Goal: Information Seeking & Learning: Learn about a topic

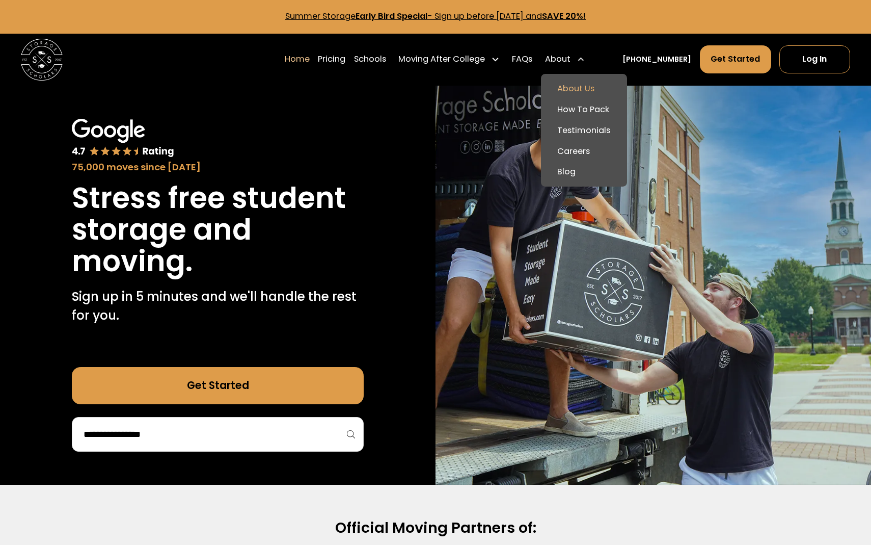
click at [584, 87] on link "About Us" at bounding box center [584, 88] width 78 height 21
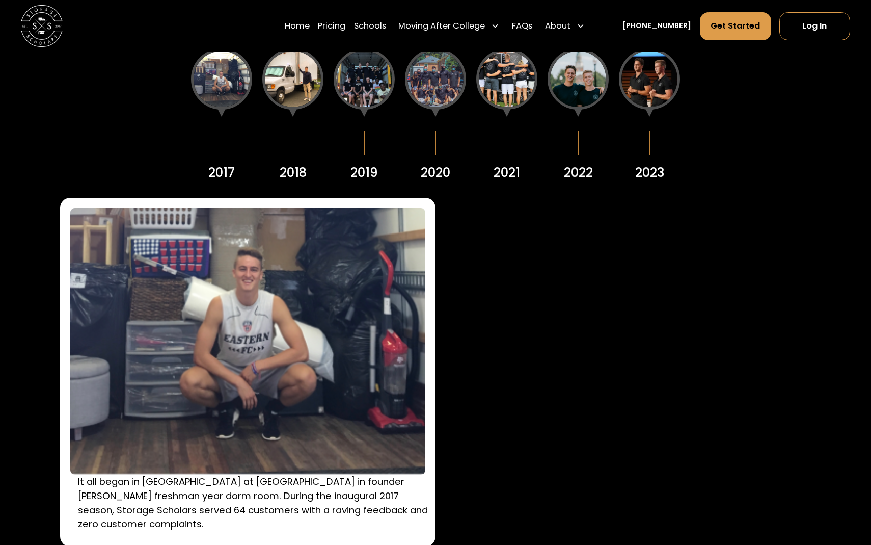
scroll to position [1431, 0]
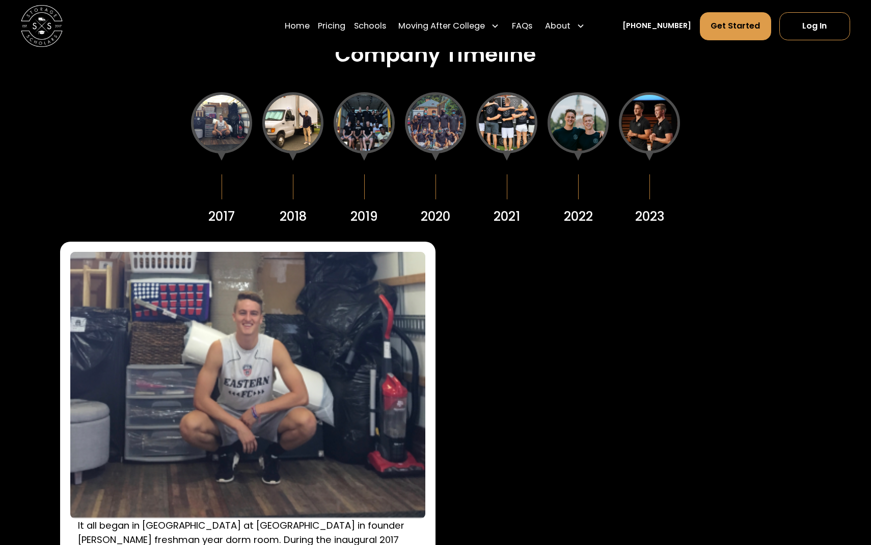
click at [302, 122] on div at bounding box center [292, 122] width 61 height 61
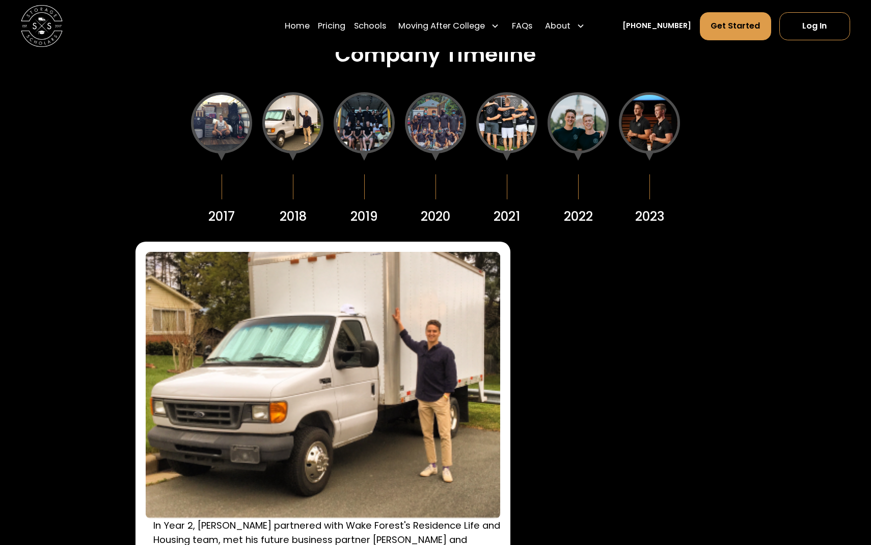
click at [354, 128] on div at bounding box center [364, 122] width 61 height 61
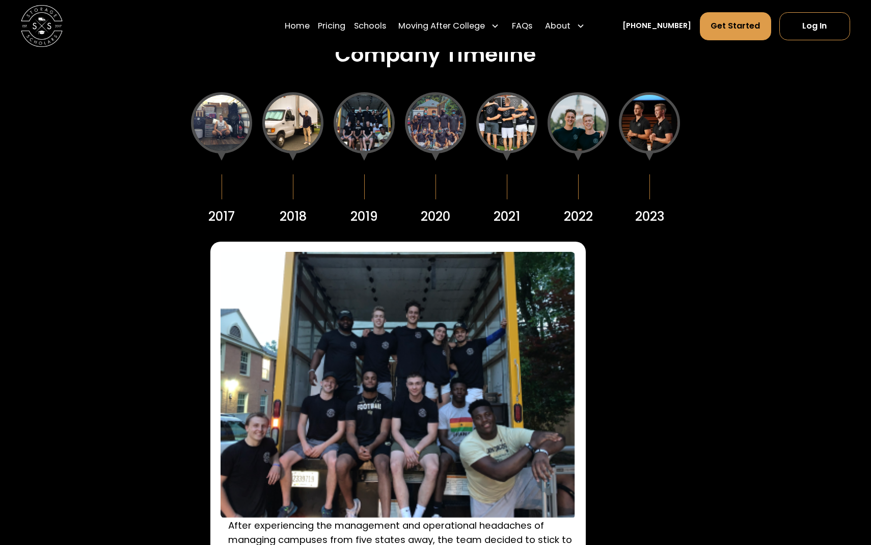
click at [429, 135] on div at bounding box center [435, 122] width 61 height 61
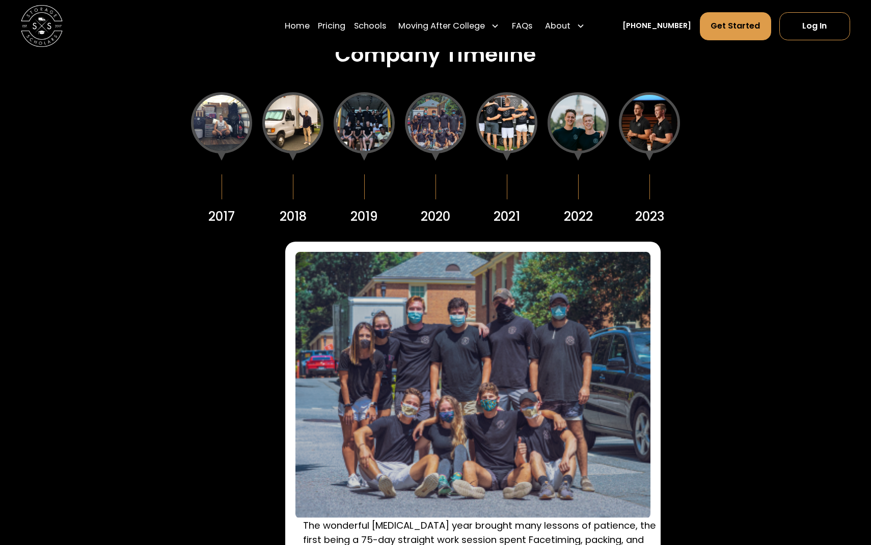
click at [514, 131] on div at bounding box center [506, 122] width 61 height 61
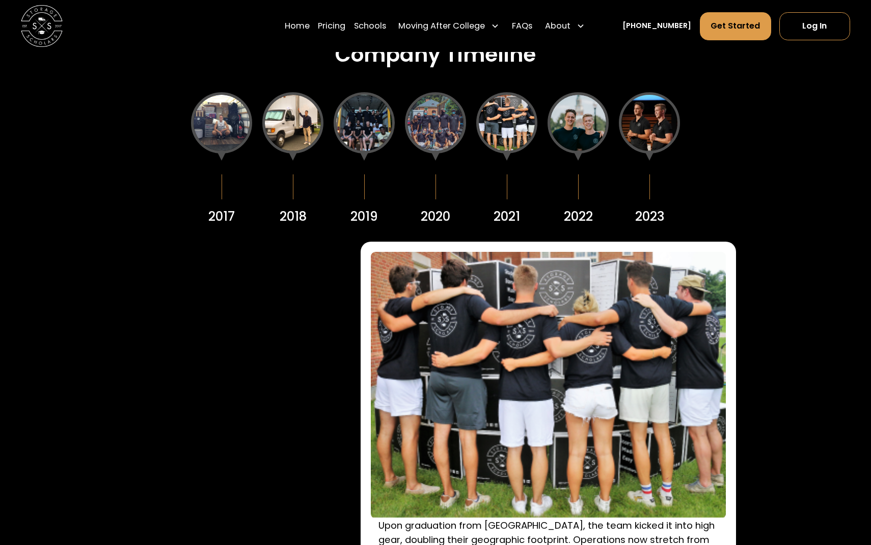
click at [565, 131] on div at bounding box center [578, 122] width 61 height 61
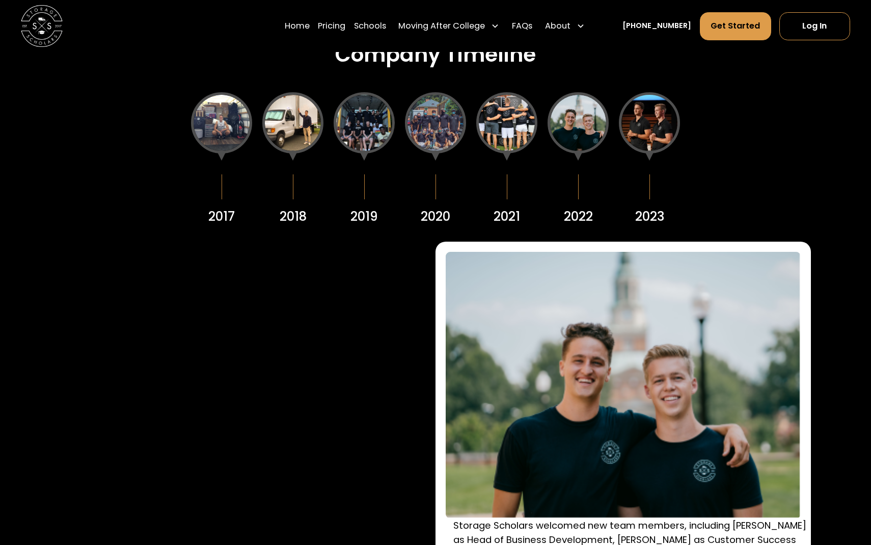
click at [649, 123] on div at bounding box center [649, 122] width 61 height 61
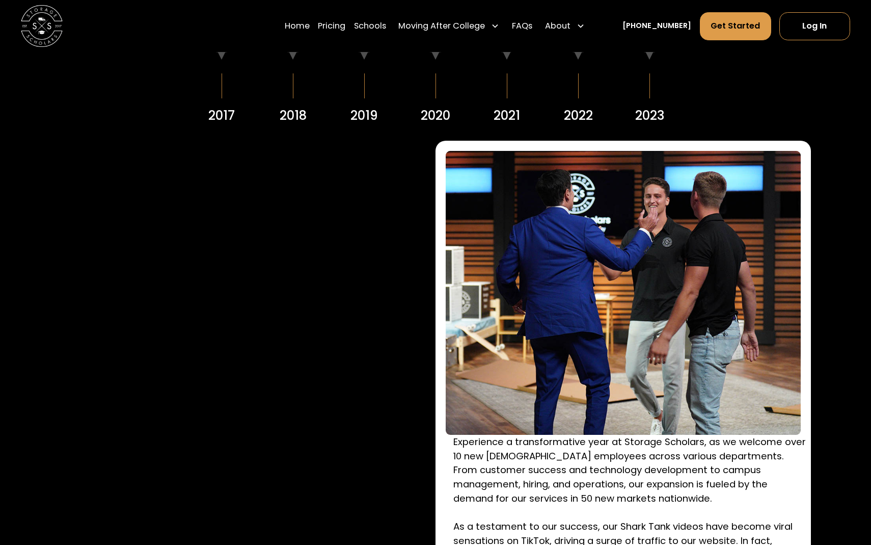
scroll to position [1533, 0]
